Goal: Information Seeking & Learning: Find specific fact

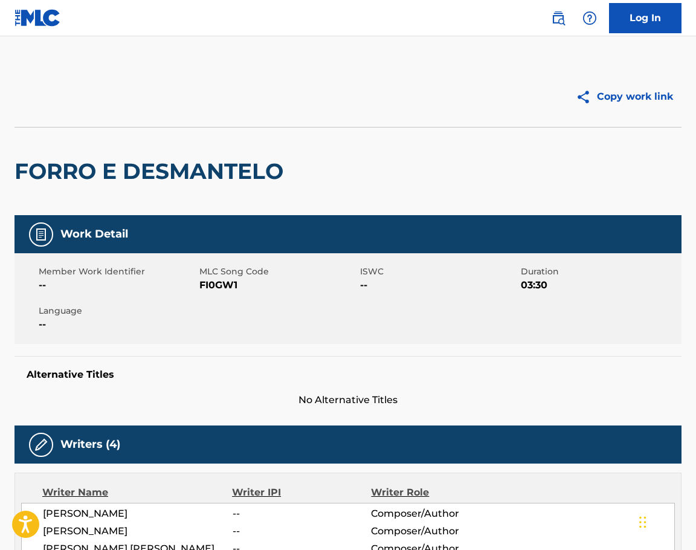
click at [556, 26] on link at bounding box center [558, 18] width 24 height 24
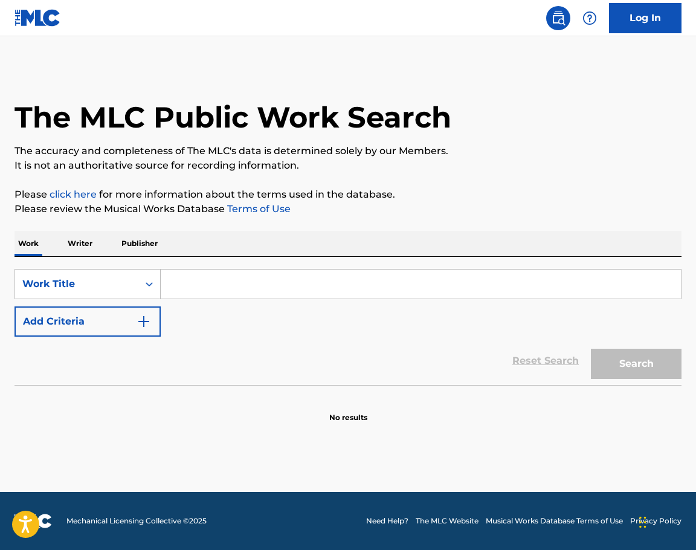
click at [219, 282] on input "Search Form" at bounding box center [421, 283] width 520 height 29
paste input "Reflection"
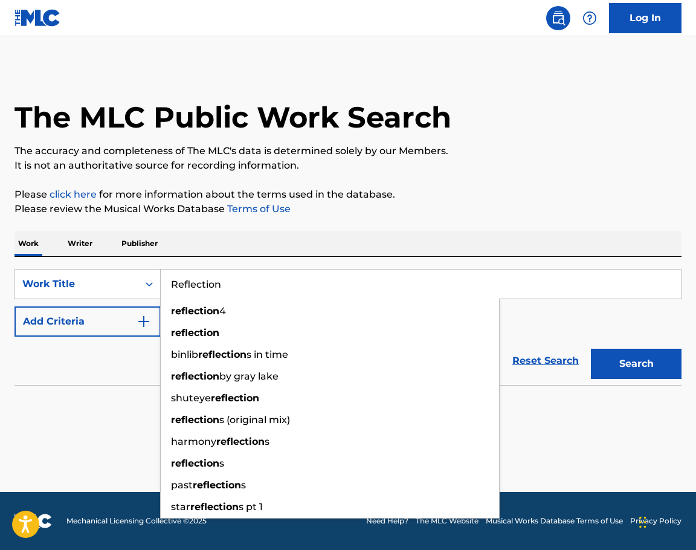
type input "Reflection"
click at [95, 329] on button "Add Criteria" at bounding box center [87, 321] width 146 height 30
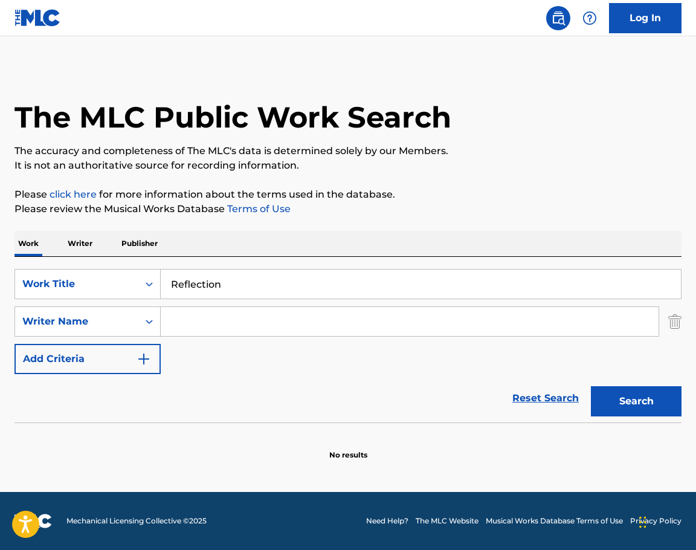
click at [220, 331] on input "Search Form" at bounding box center [410, 321] width 498 height 29
paste input "[PERSON_NAME]"
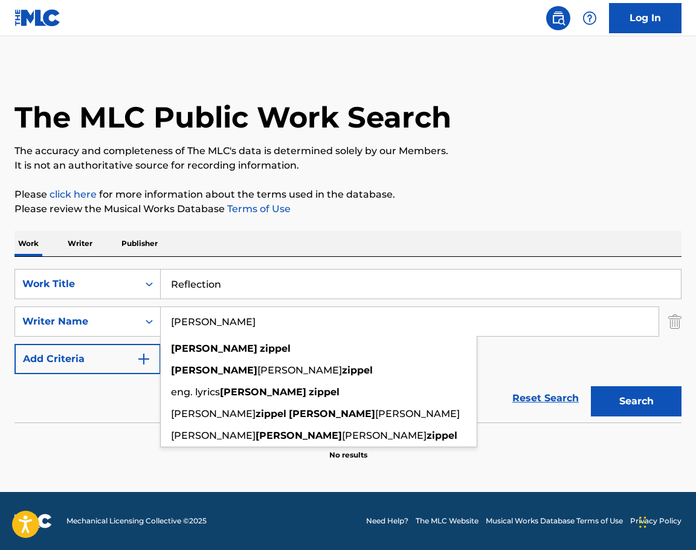
type input "[PERSON_NAME]"
click at [606, 397] on button "Search" at bounding box center [636, 401] width 91 height 30
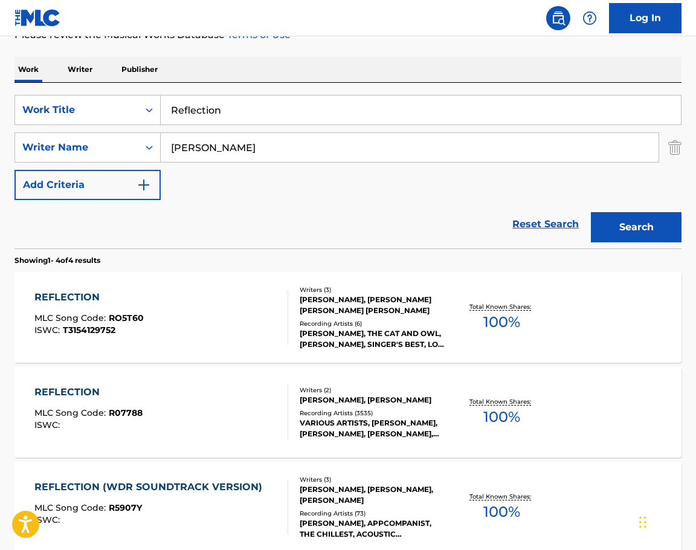
scroll to position [181, 0]
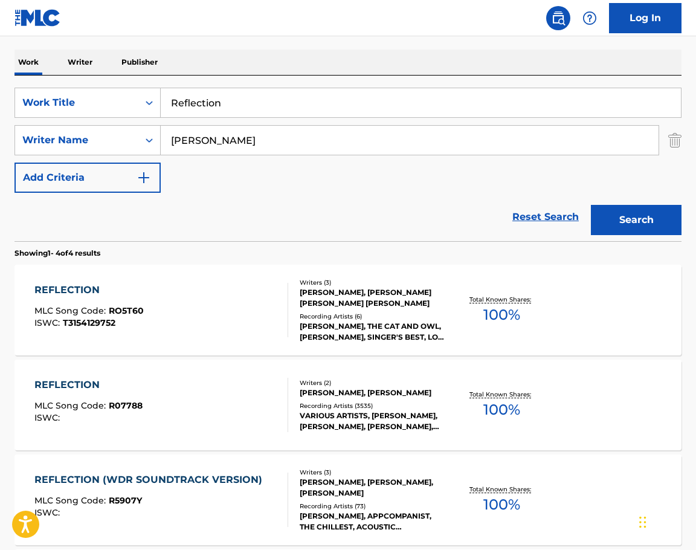
click at [412, 304] on div "[PERSON_NAME], [PERSON_NAME] [PERSON_NAME] [PERSON_NAME]" at bounding box center [373, 298] width 147 height 22
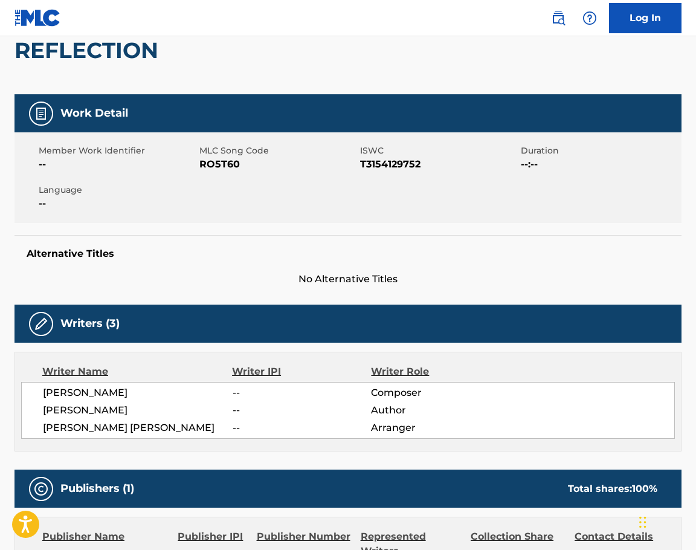
scroll to position [181, 0]
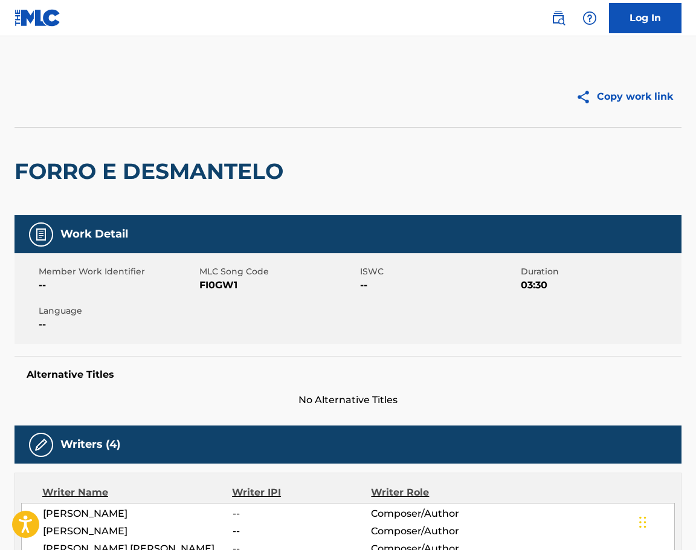
click at [559, 28] on link at bounding box center [558, 18] width 24 height 24
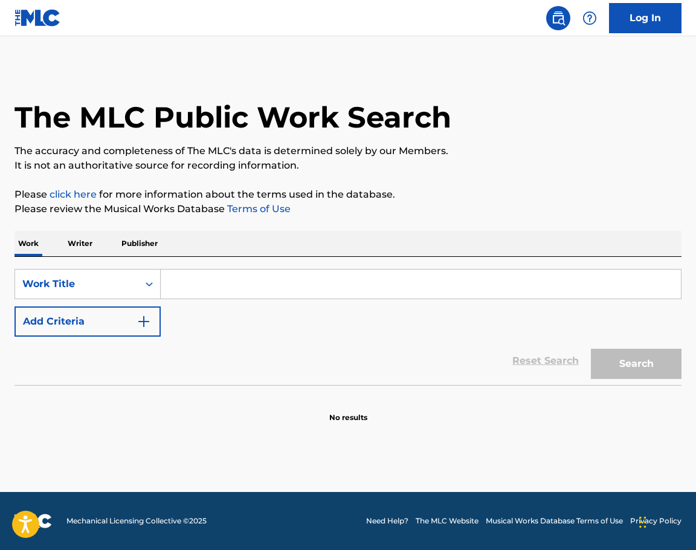
click at [106, 321] on button "Add Criteria" at bounding box center [87, 321] width 146 height 30
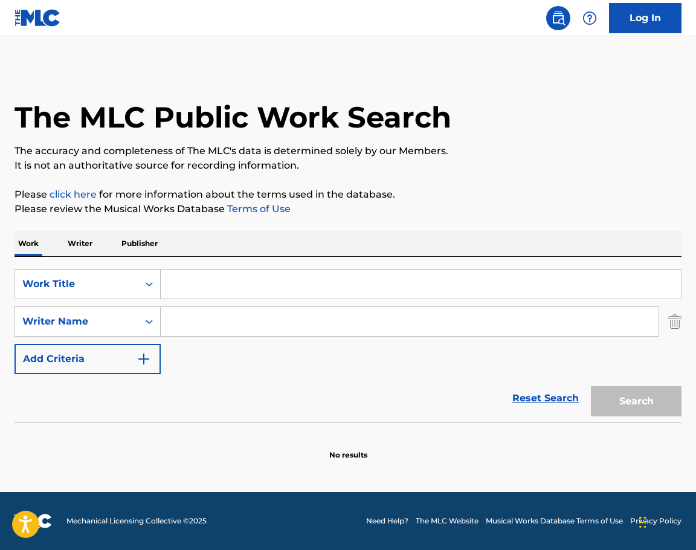
click at [198, 331] on input "Search Form" at bounding box center [410, 321] width 498 height 29
paste input "JERRY GOLDSMITH"
type input "JERRY GOLDSMITH"
click at [254, 287] on input "Search Form" at bounding box center [421, 283] width 520 height 29
paste input "Reflection"
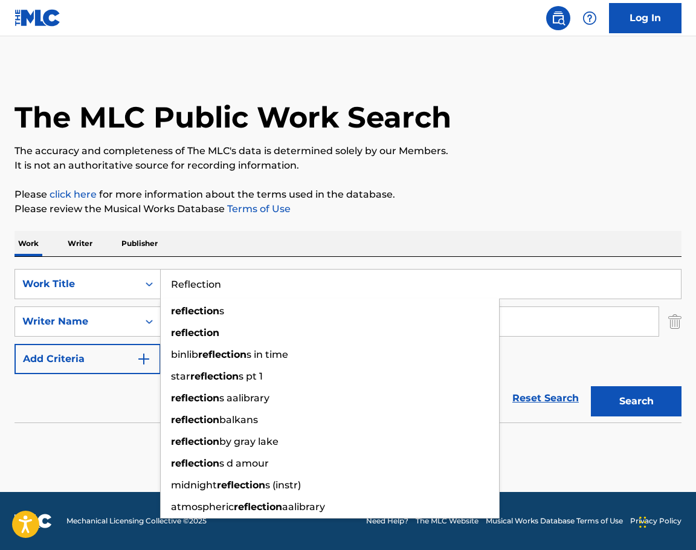
type input "Reflection"
click at [634, 400] on button "Search" at bounding box center [636, 401] width 91 height 30
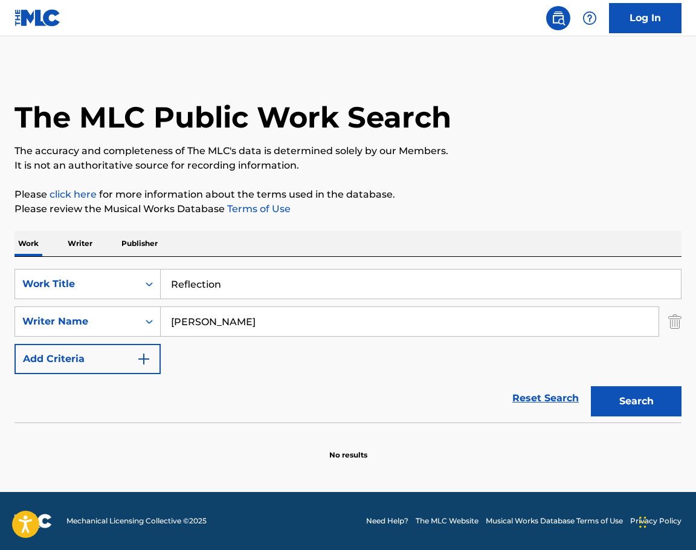
click at [622, 408] on button "Search" at bounding box center [636, 401] width 91 height 30
drag, startPoint x: 268, startPoint y: 320, endPoint x: 208, endPoint y: 317, distance: 59.9
click at [208, 317] on input "JERRY GOLDSMITH" at bounding box center [410, 321] width 498 height 29
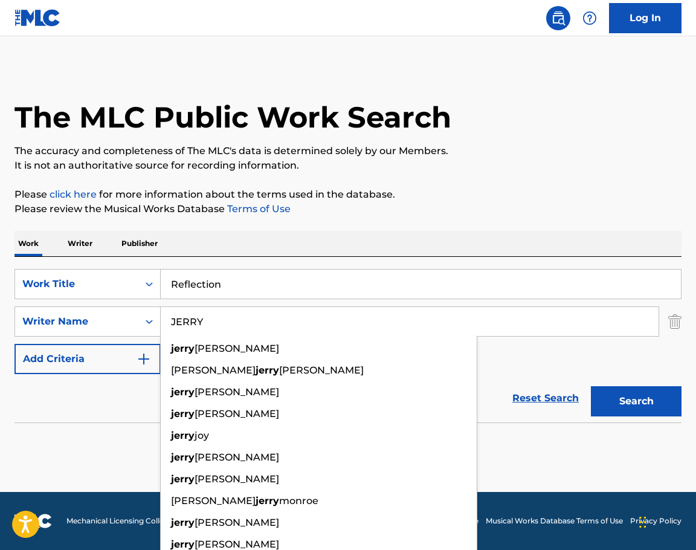
type input "JERRY"
click at [620, 391] on button "Search" at bounding box center [636, 401] width 91 height 30
